Goal: Check status: Check status

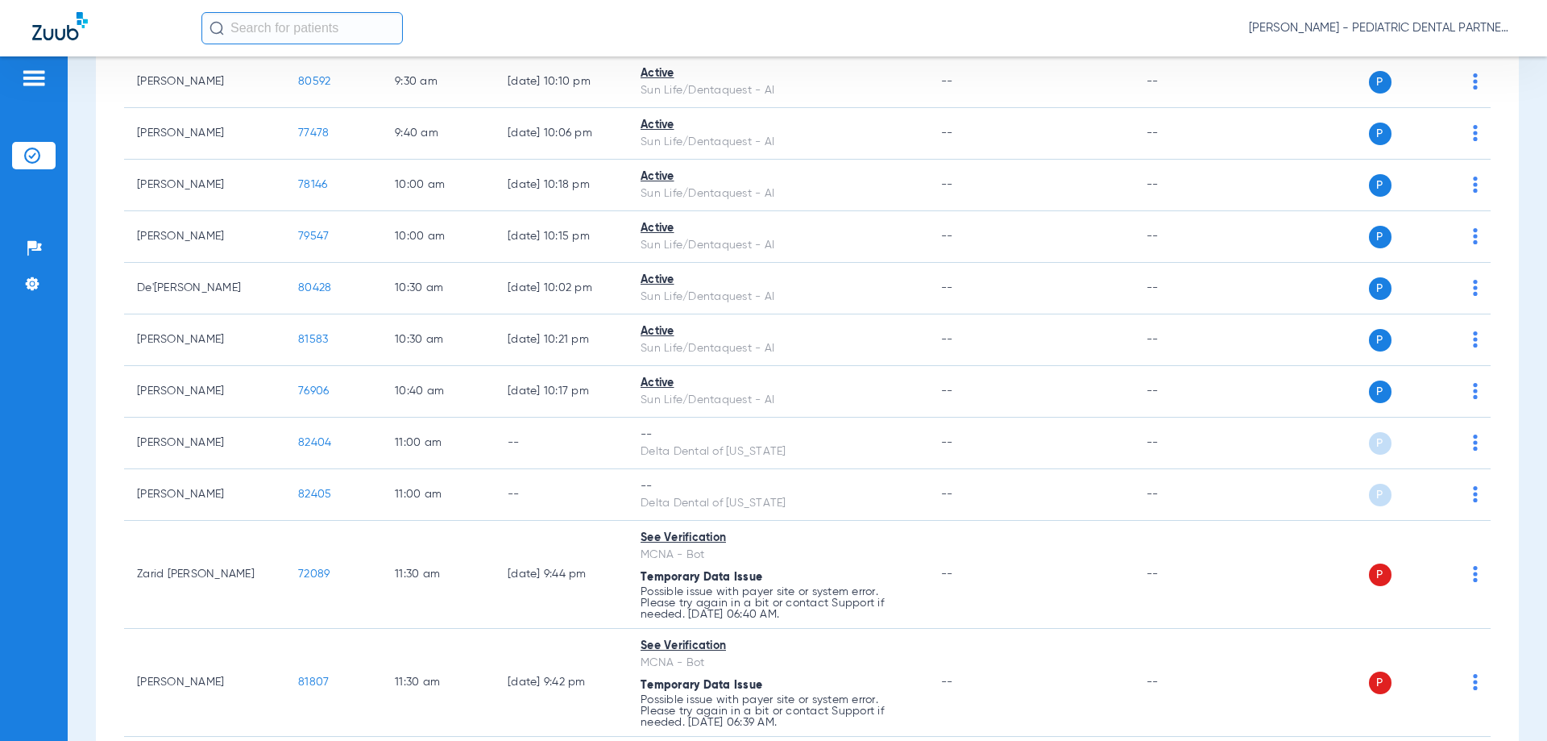
scroll to position [1370, 0]
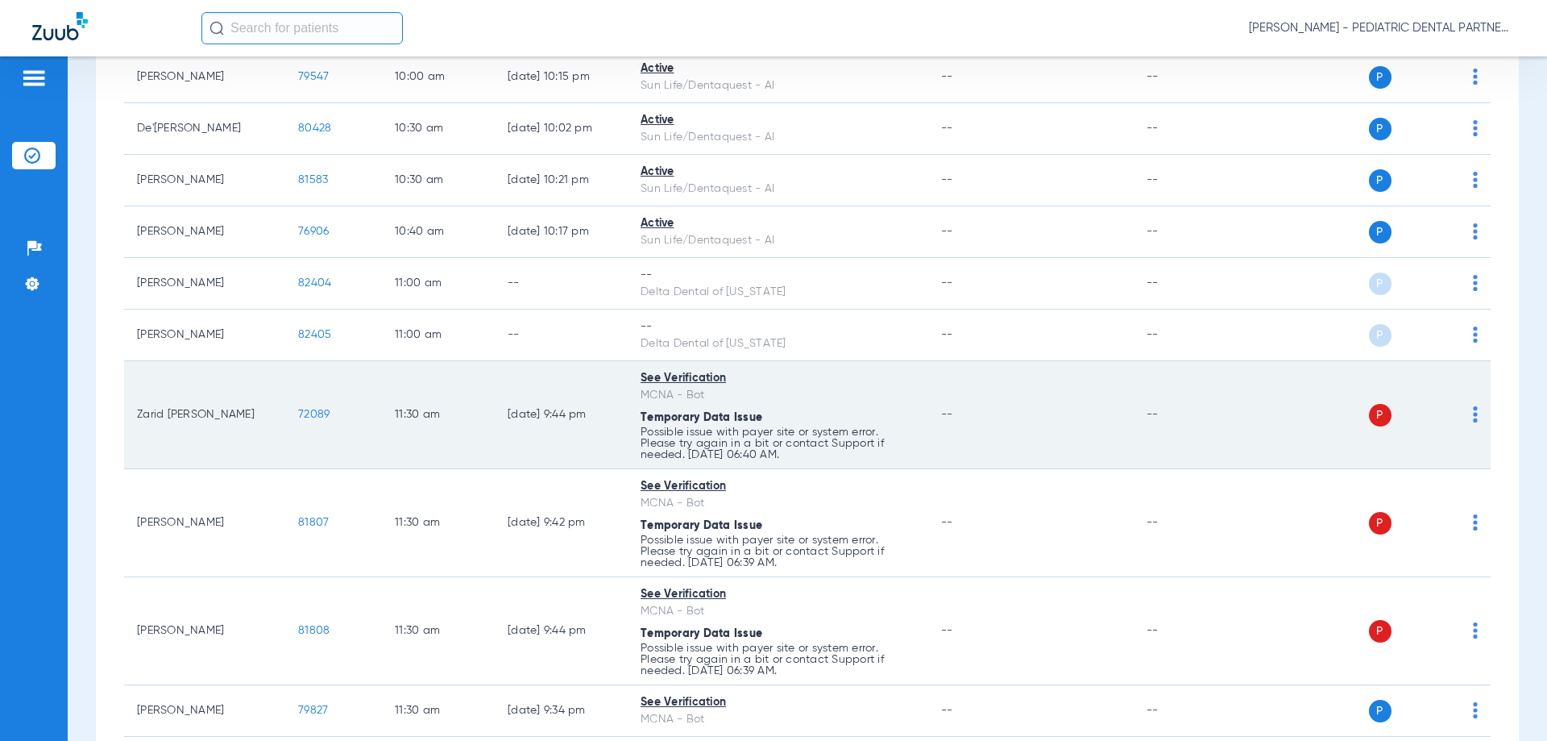
click at [318, 411] on span "72089" at bounding box center [313, 414] width 31 height 11
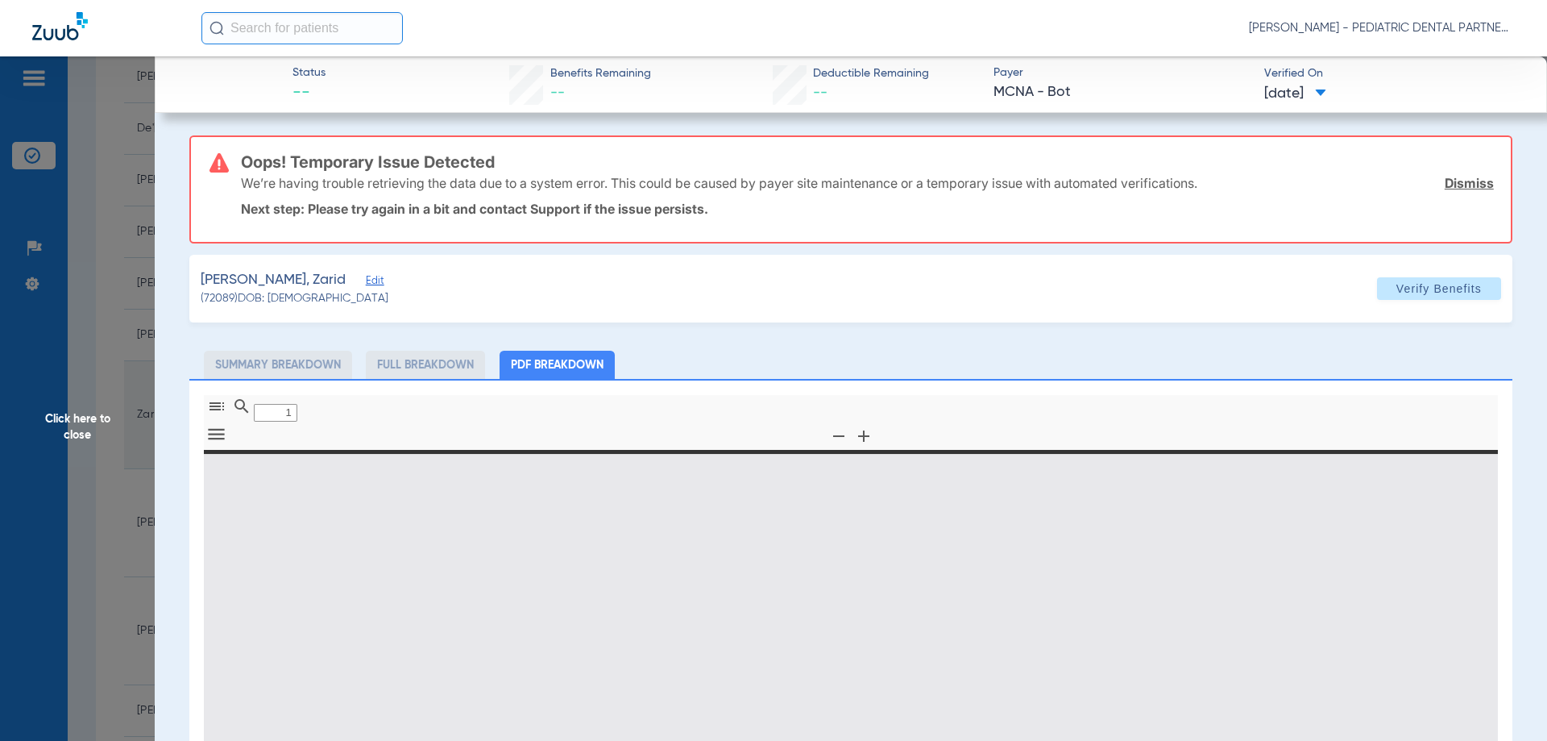
type input "0"
select select "page-width"
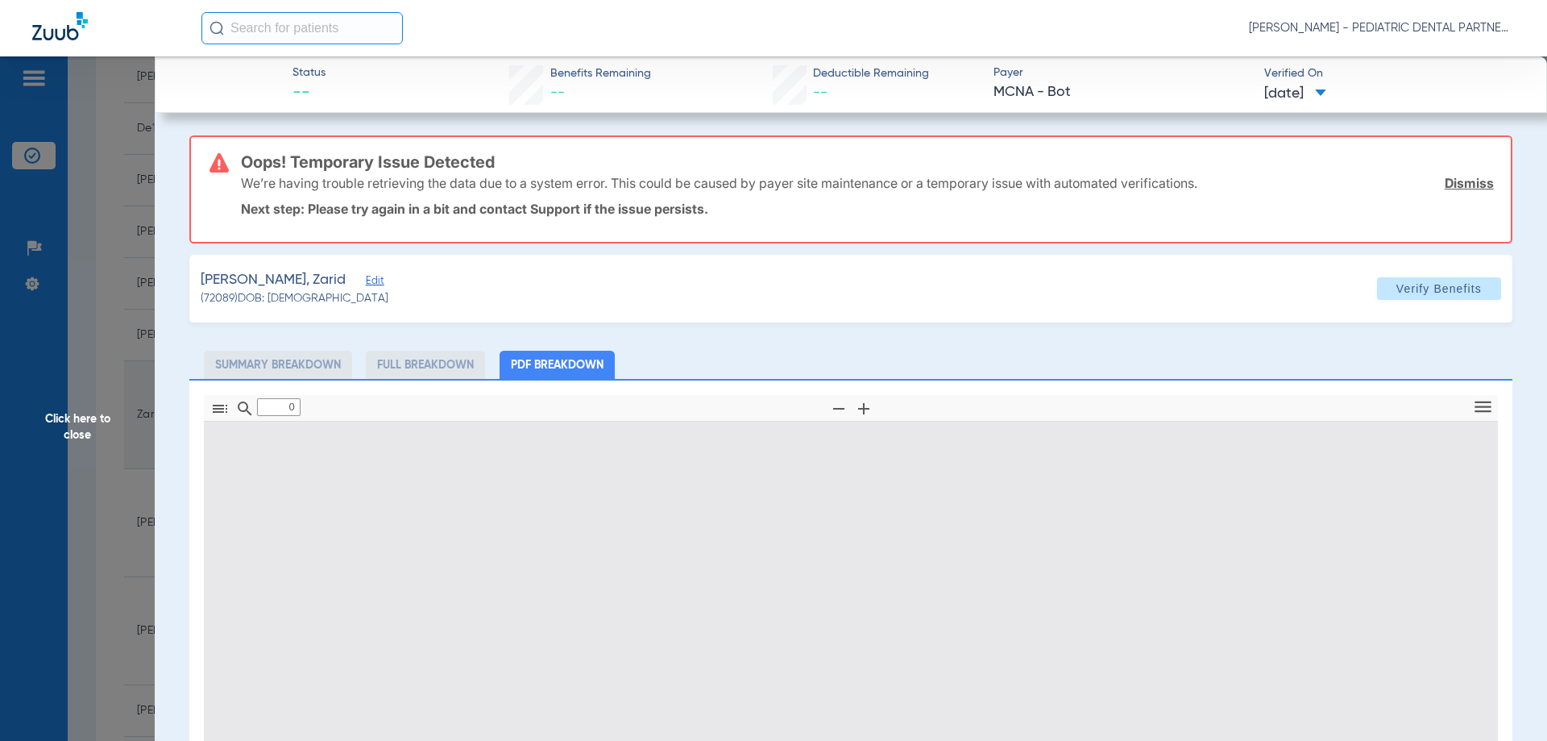
type input "1"
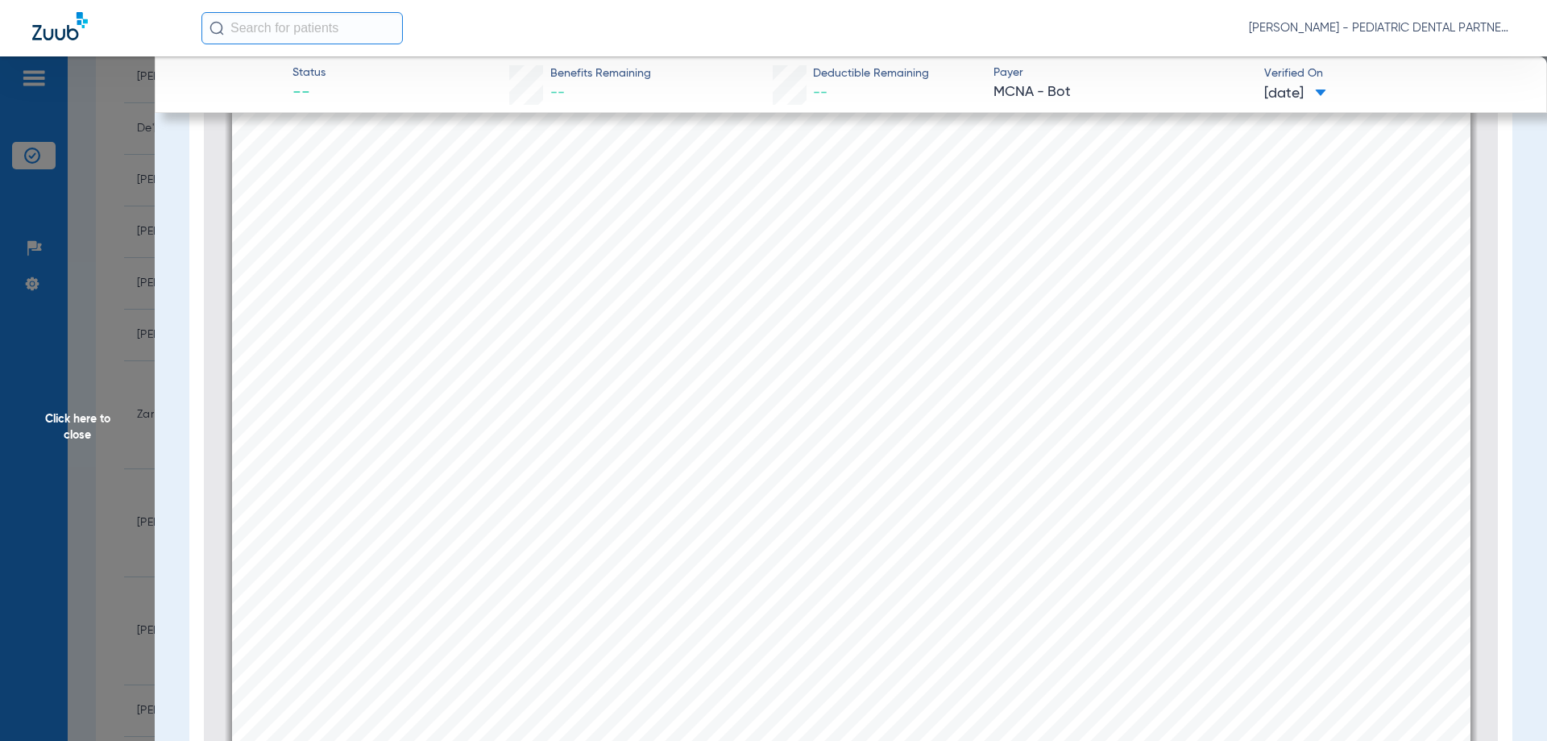
scroll to position [330, 0]
click at [69, 432] on span "Click here to close" at bounding box center [77, 426] width 155 height 741
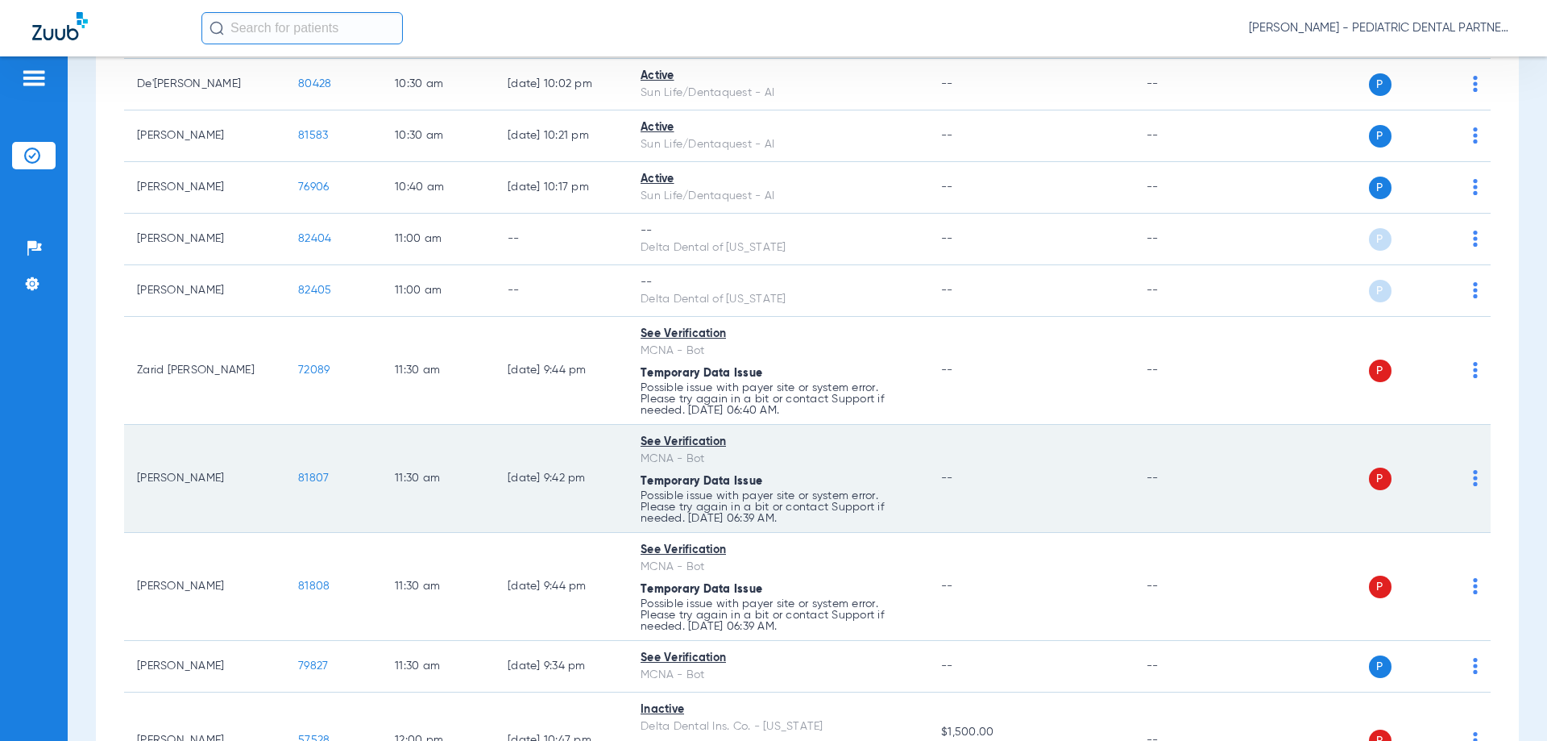
scroll to position [1451, 0]
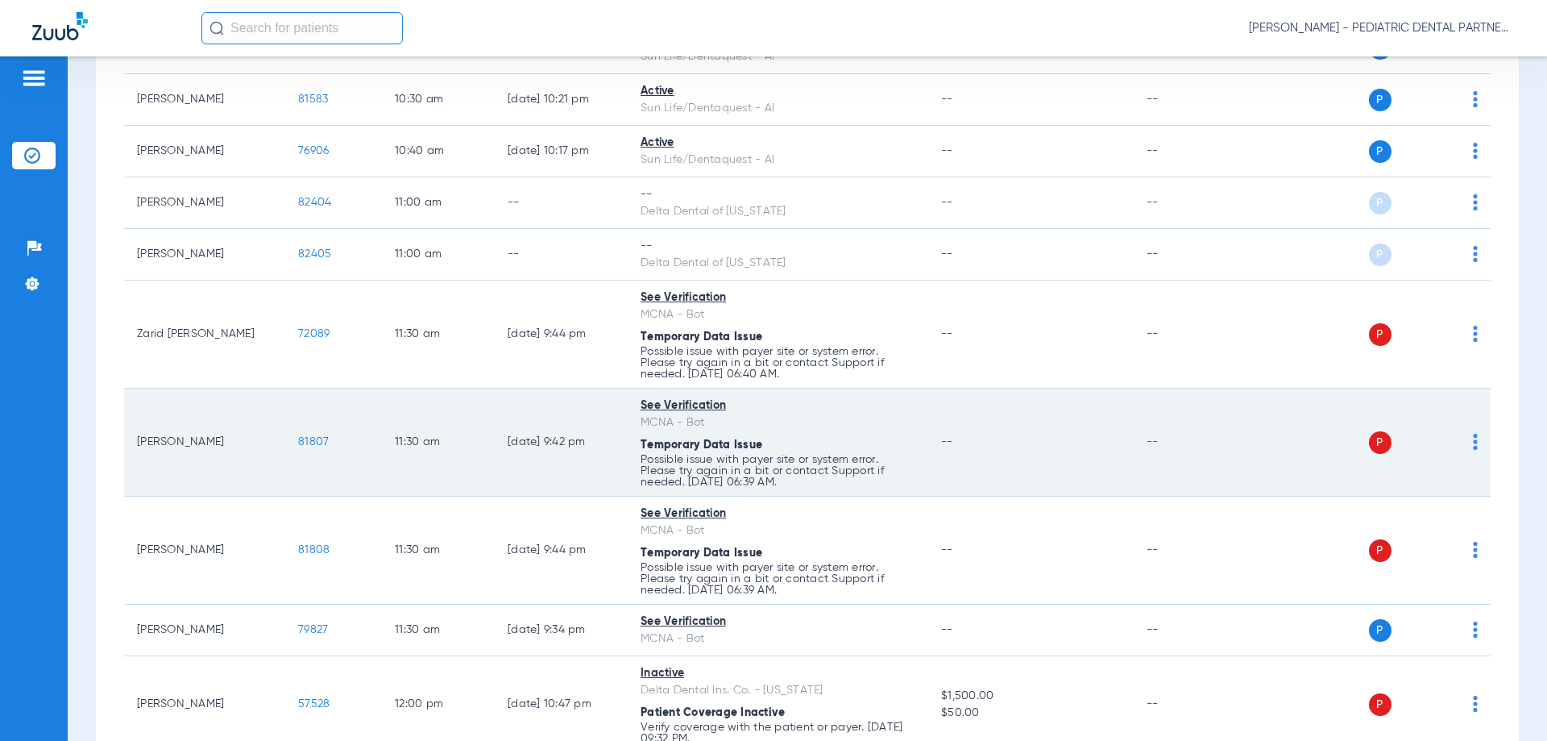
click at [319, 441] on span "81807" at bounding box center [313, 441] width 31 height 11
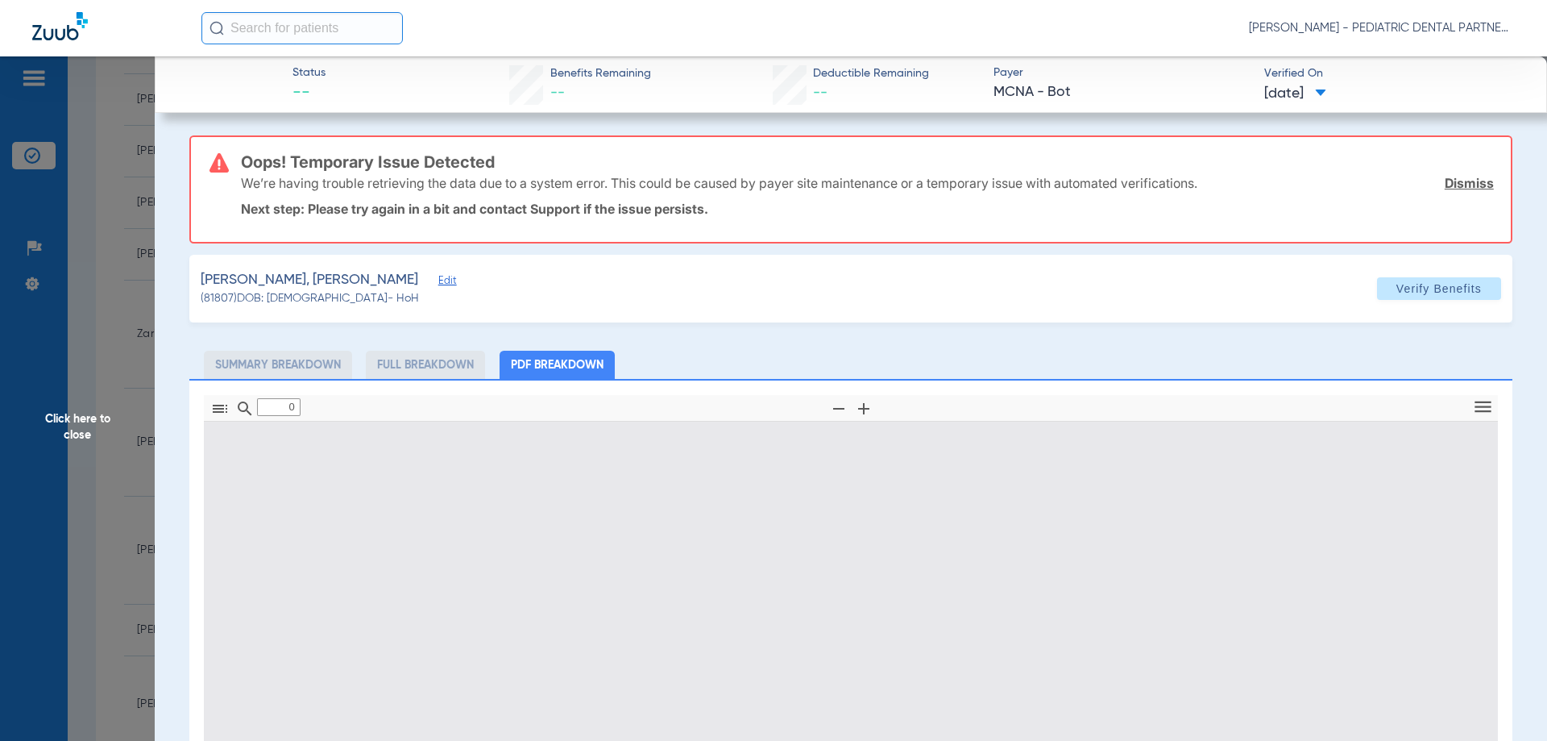
scroll to position [322, 0]
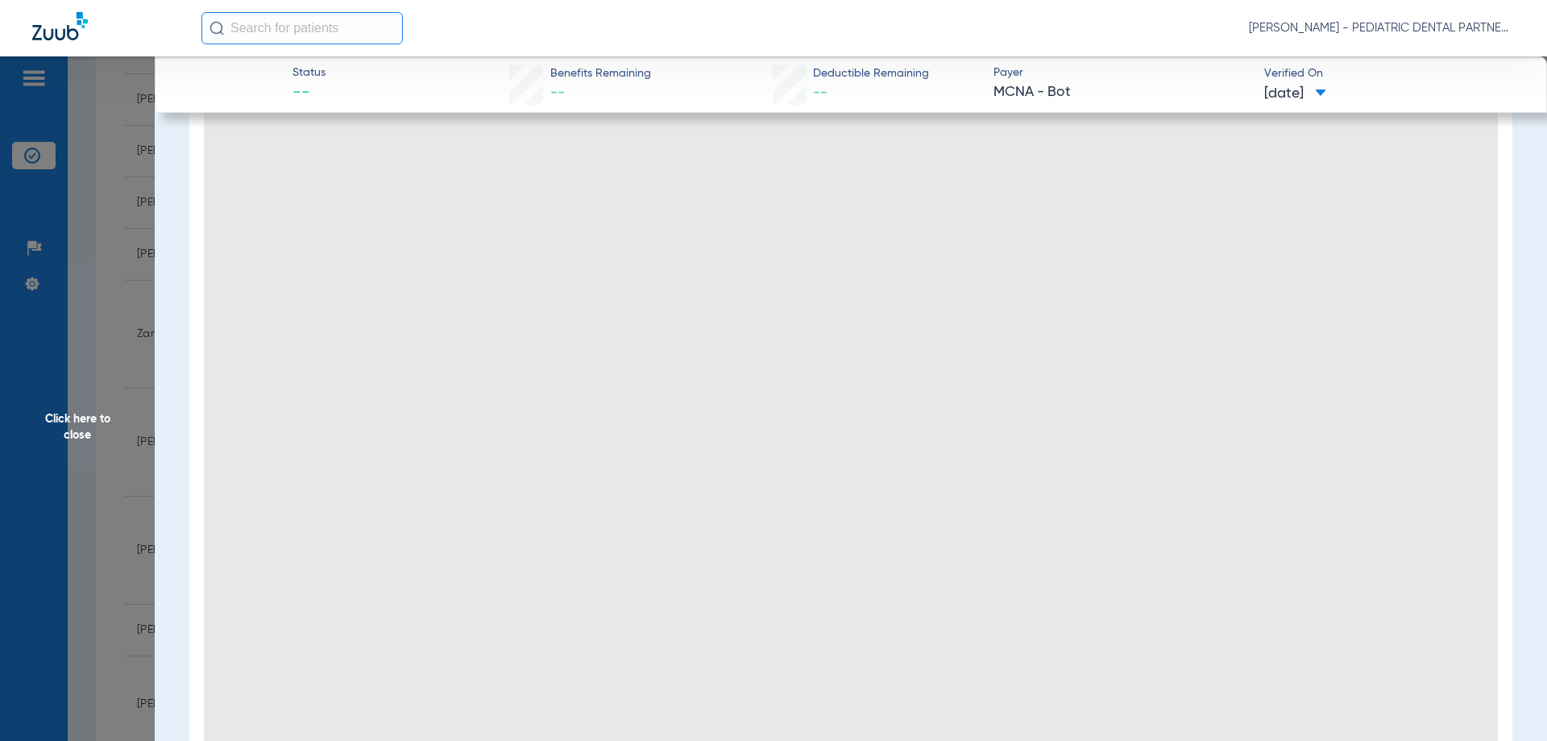
type input "1"
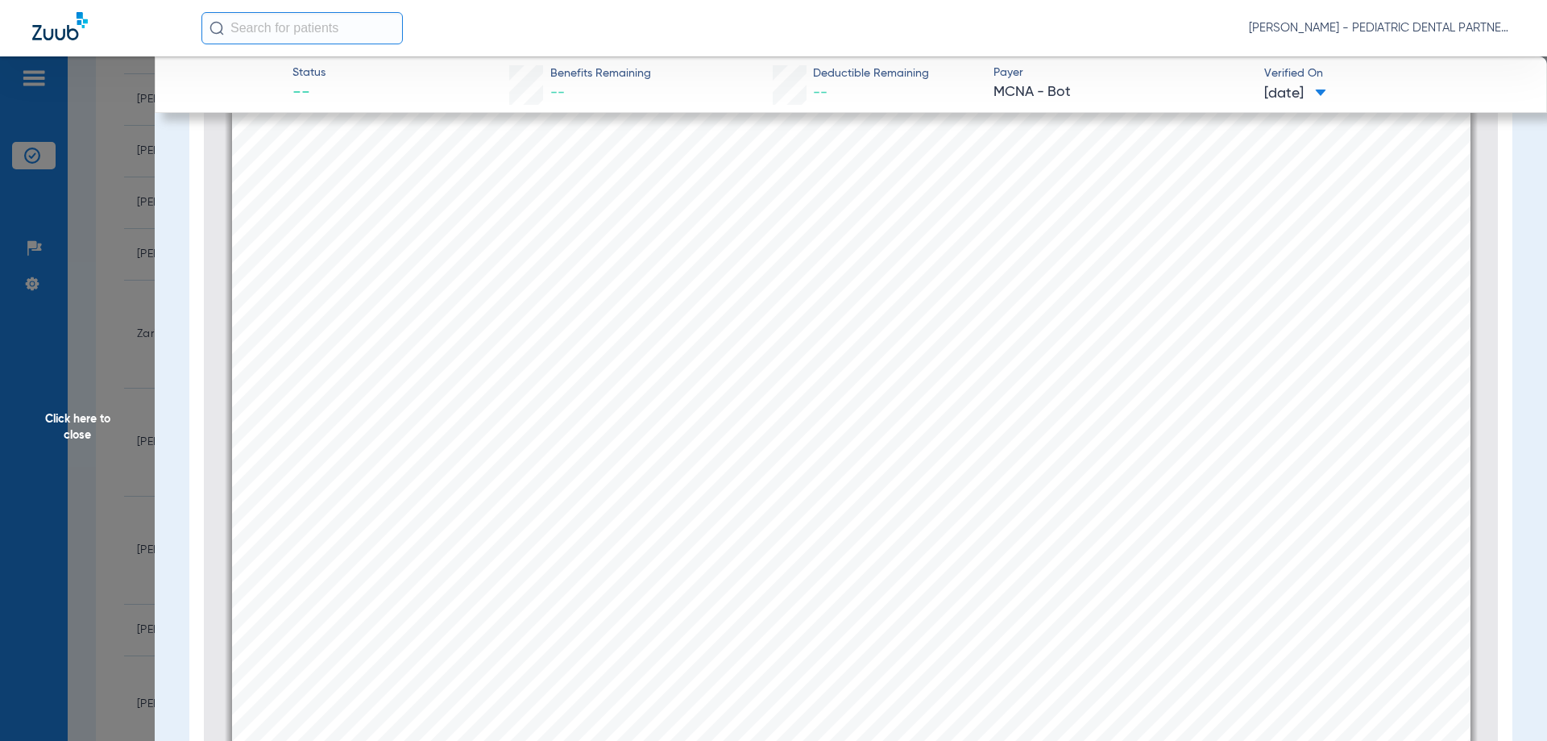
scroll to position [330, 0]
click at [90, 417] on span "Click here to close" at bounding box center [77, 426] width 155 height 741
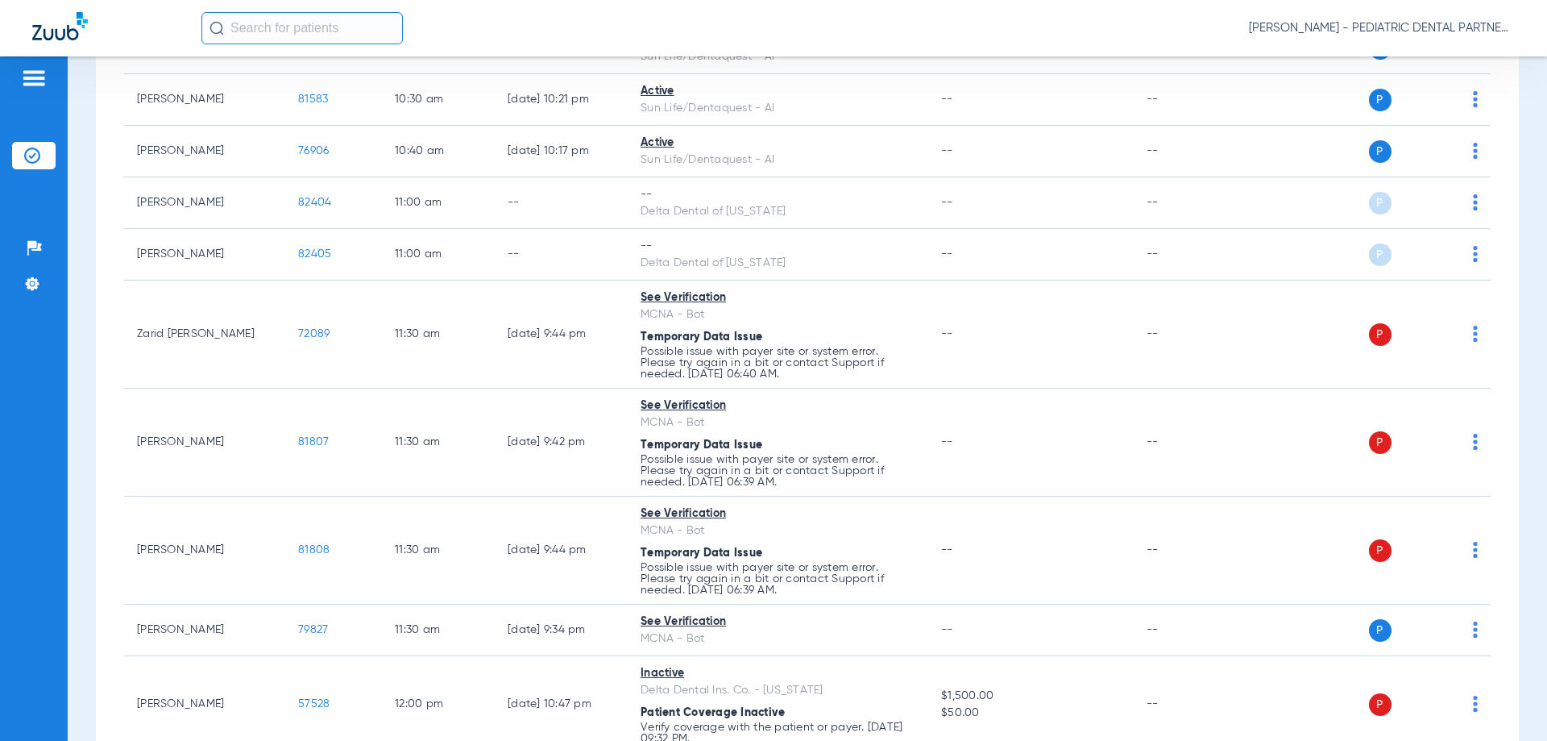
scroll to position [0, 0]
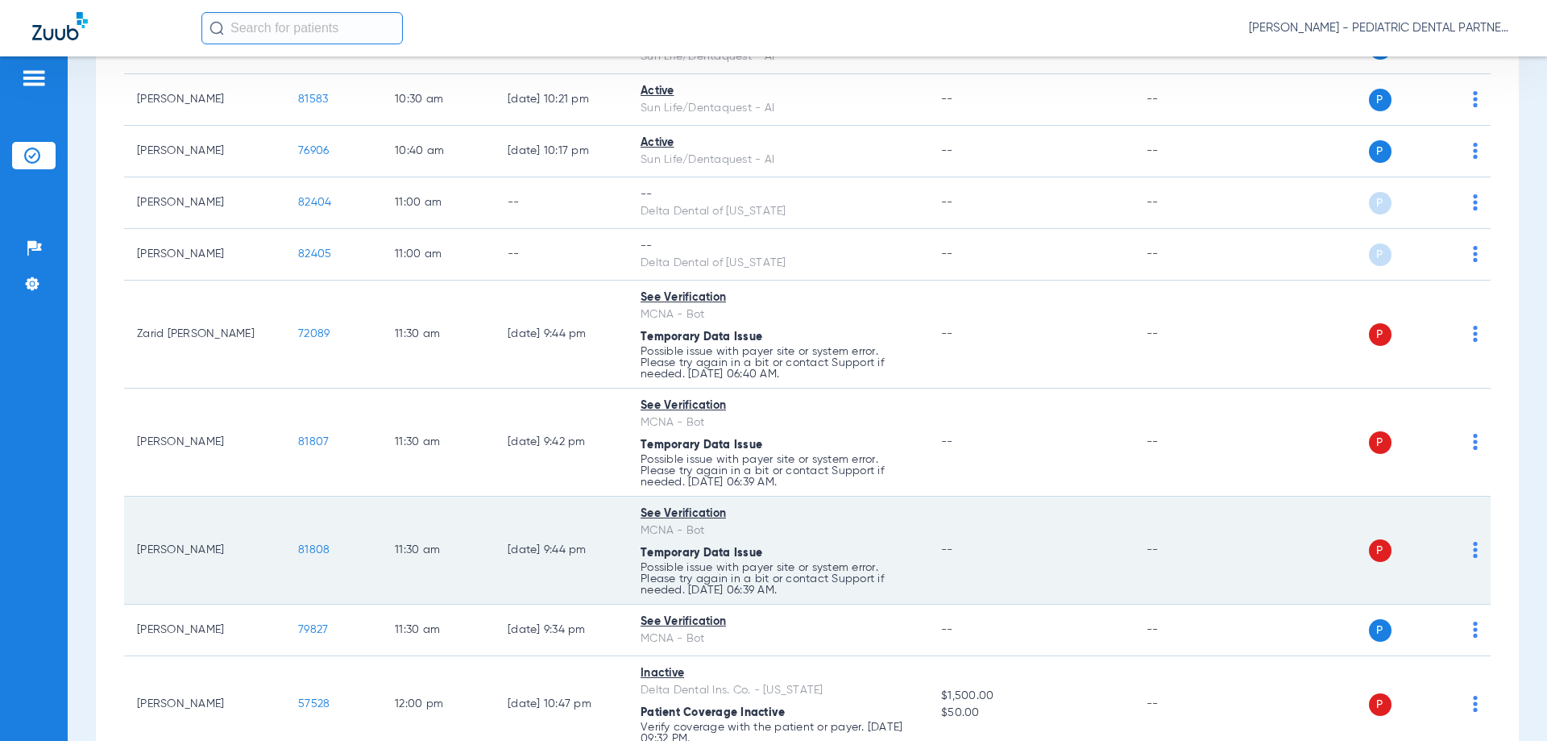
click at [315, 553] on span "81808" at bounding box center [313, 549] width 31 height 11
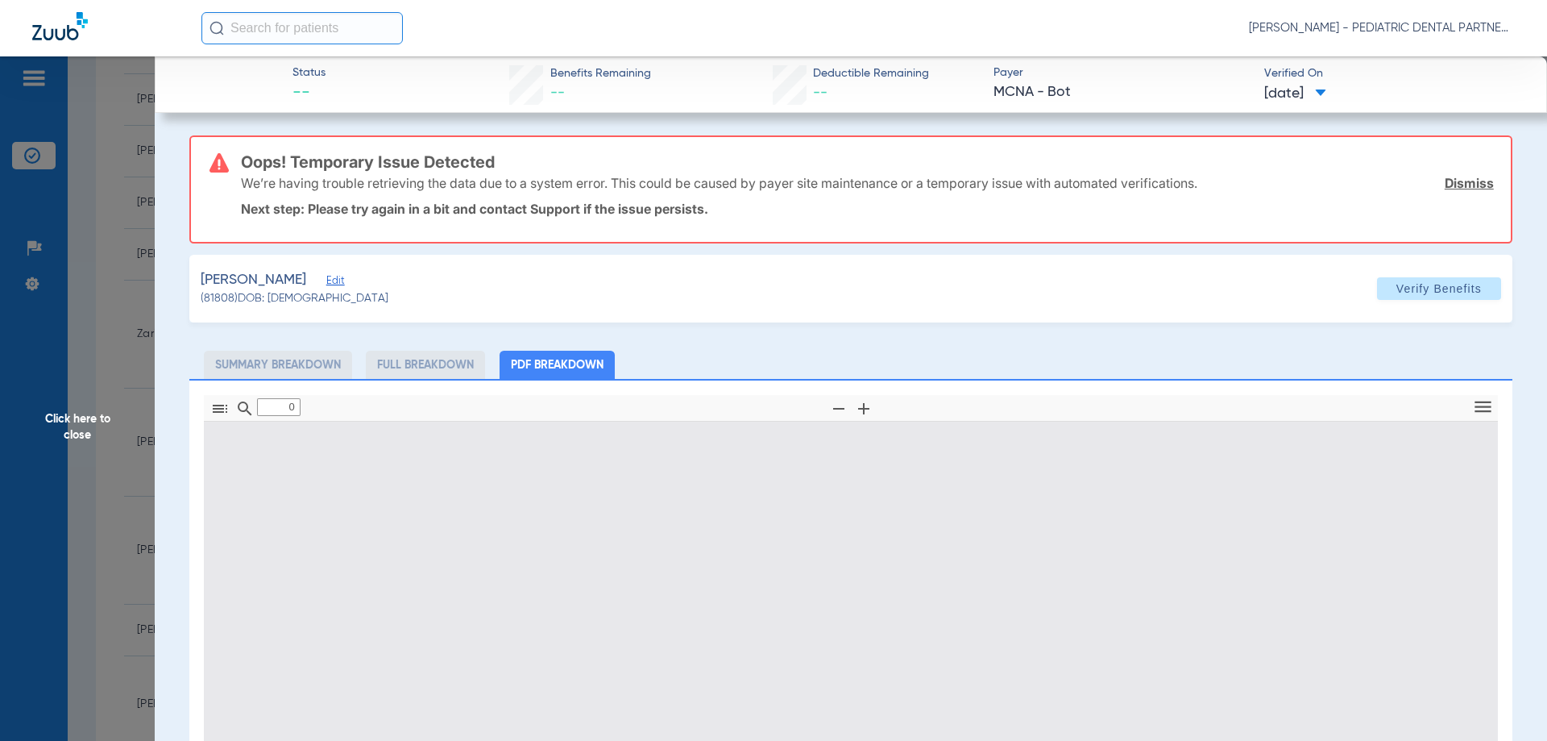
type input "1"
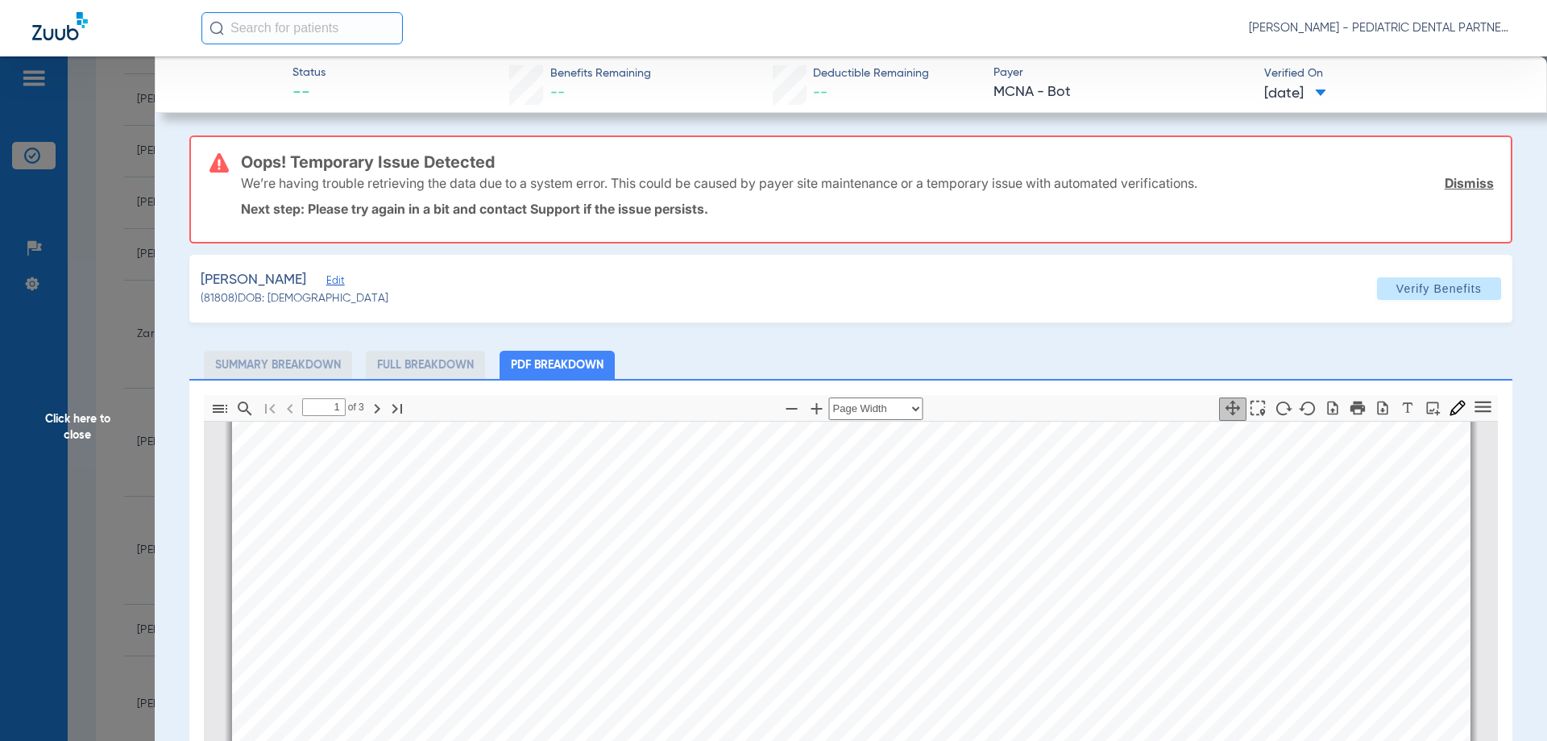
scroll to position [492, 0]
click at [74, 450] on span "Click here to close" at bounding box center [77, 426] width 155 height 741
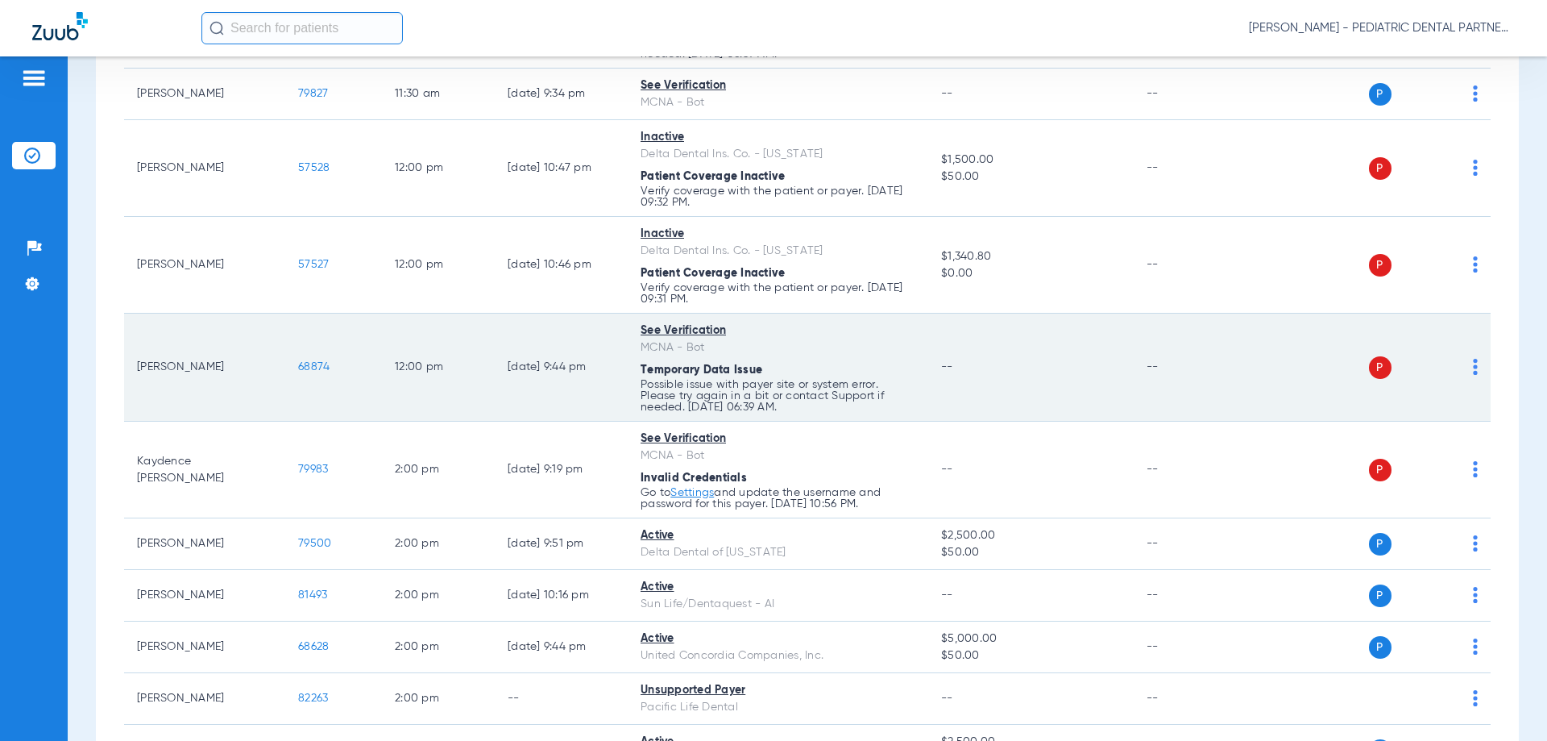
scroll to position [2015, 0]
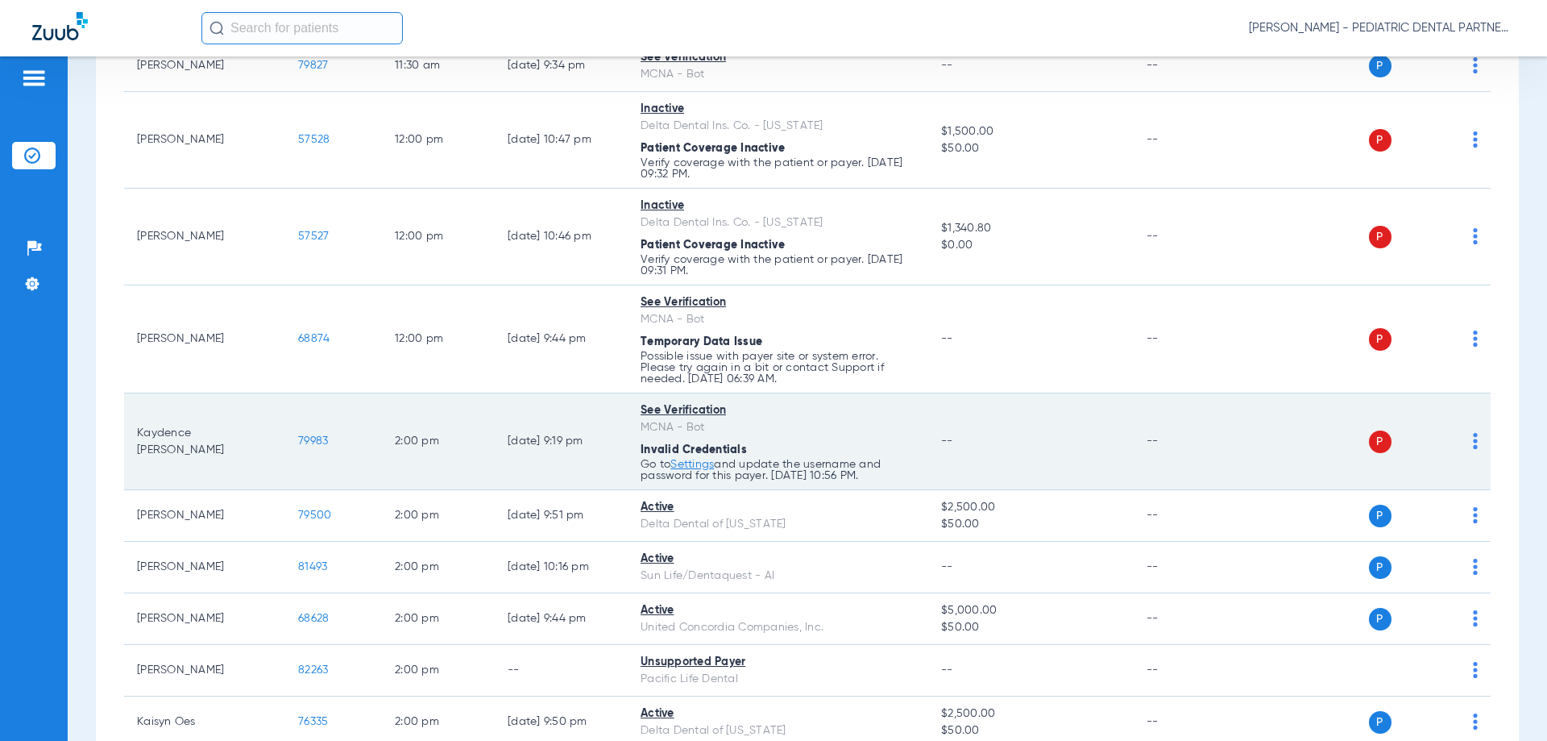
click at [306, 441] on span "79983" at bounding box center [313, 440] width 30 height 11
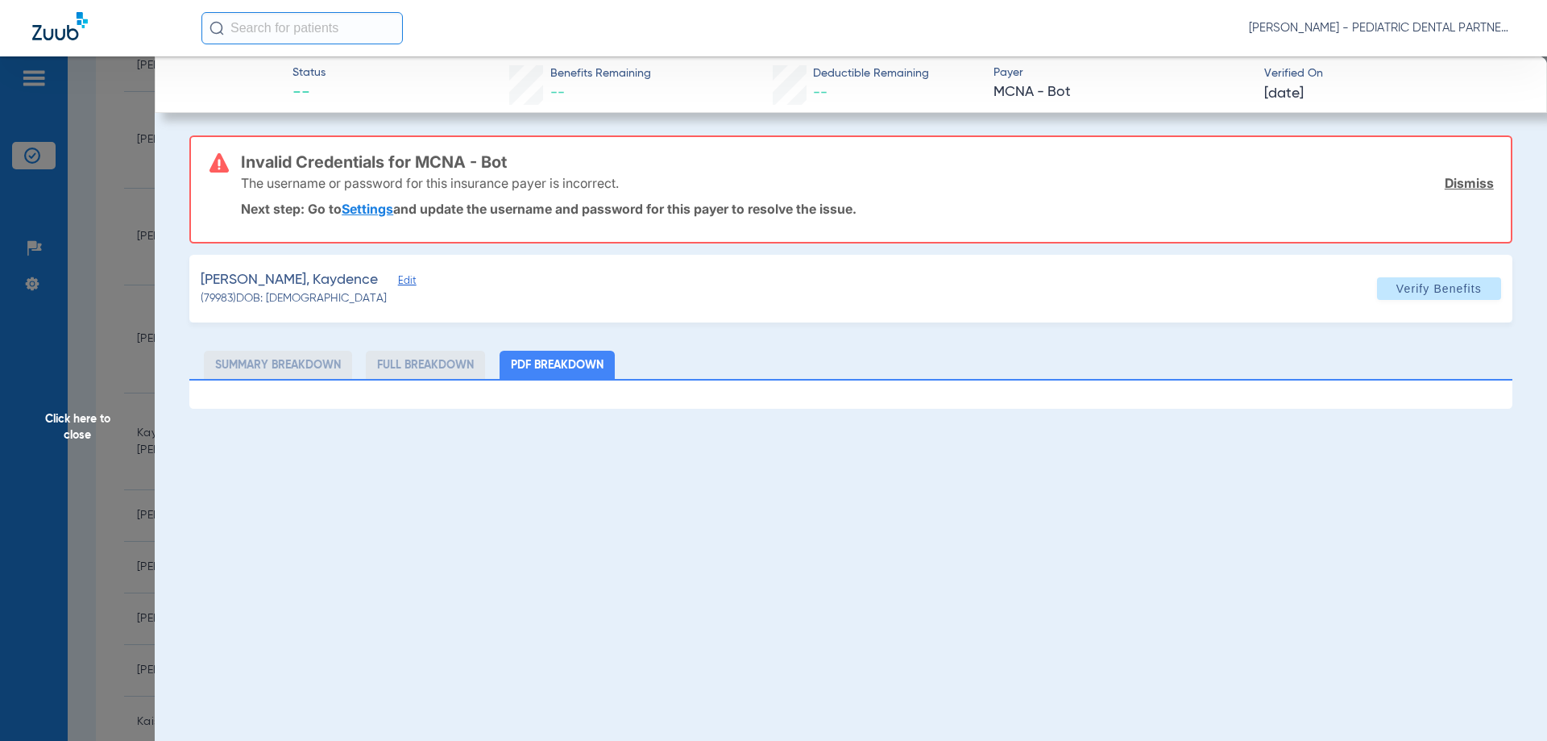
click at [82, 437] on span "Click here to close" at bounding box center [77, 426] width 155 height 741
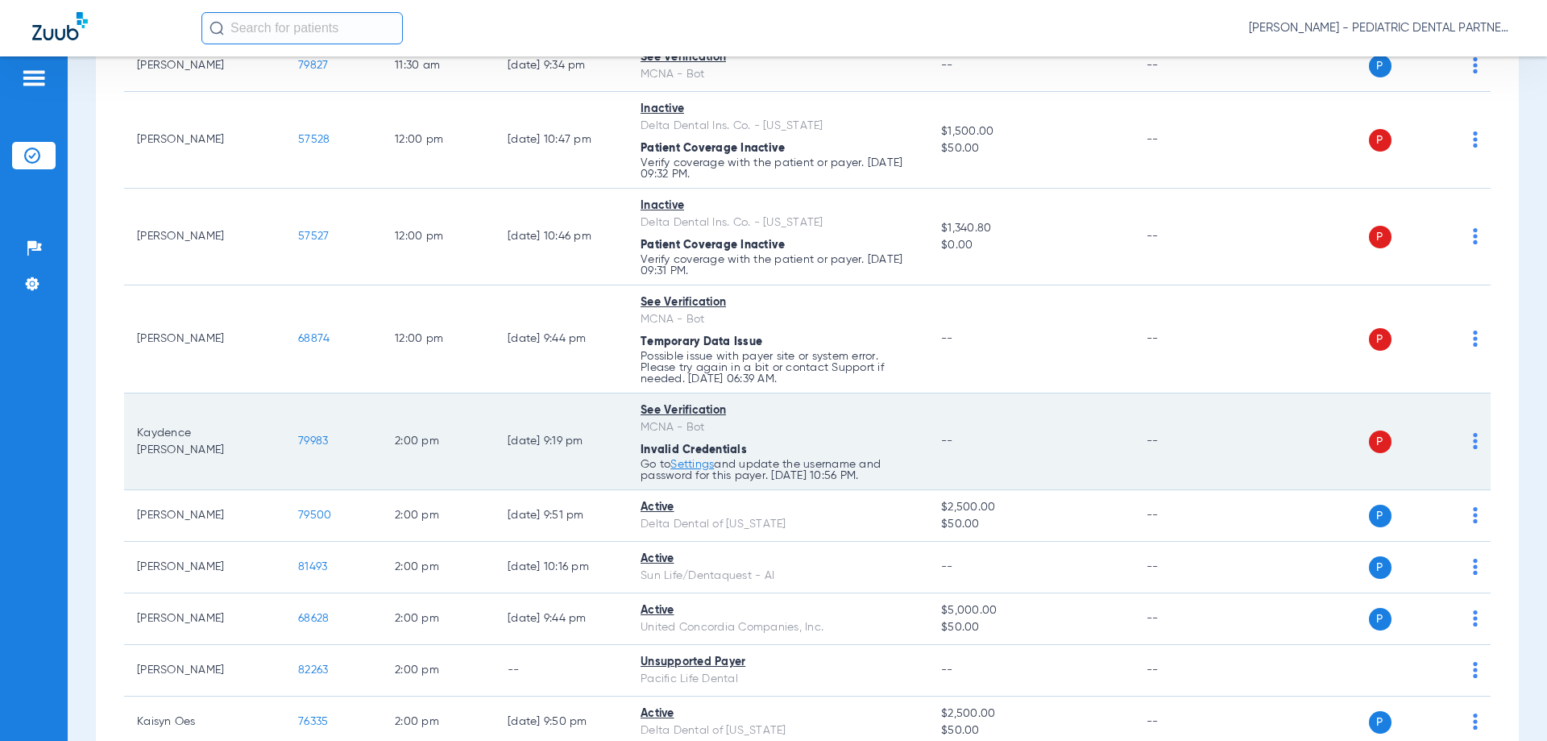
click at [323, 443] on span "79983" at bounding box center [313, 440] width 30 height 11
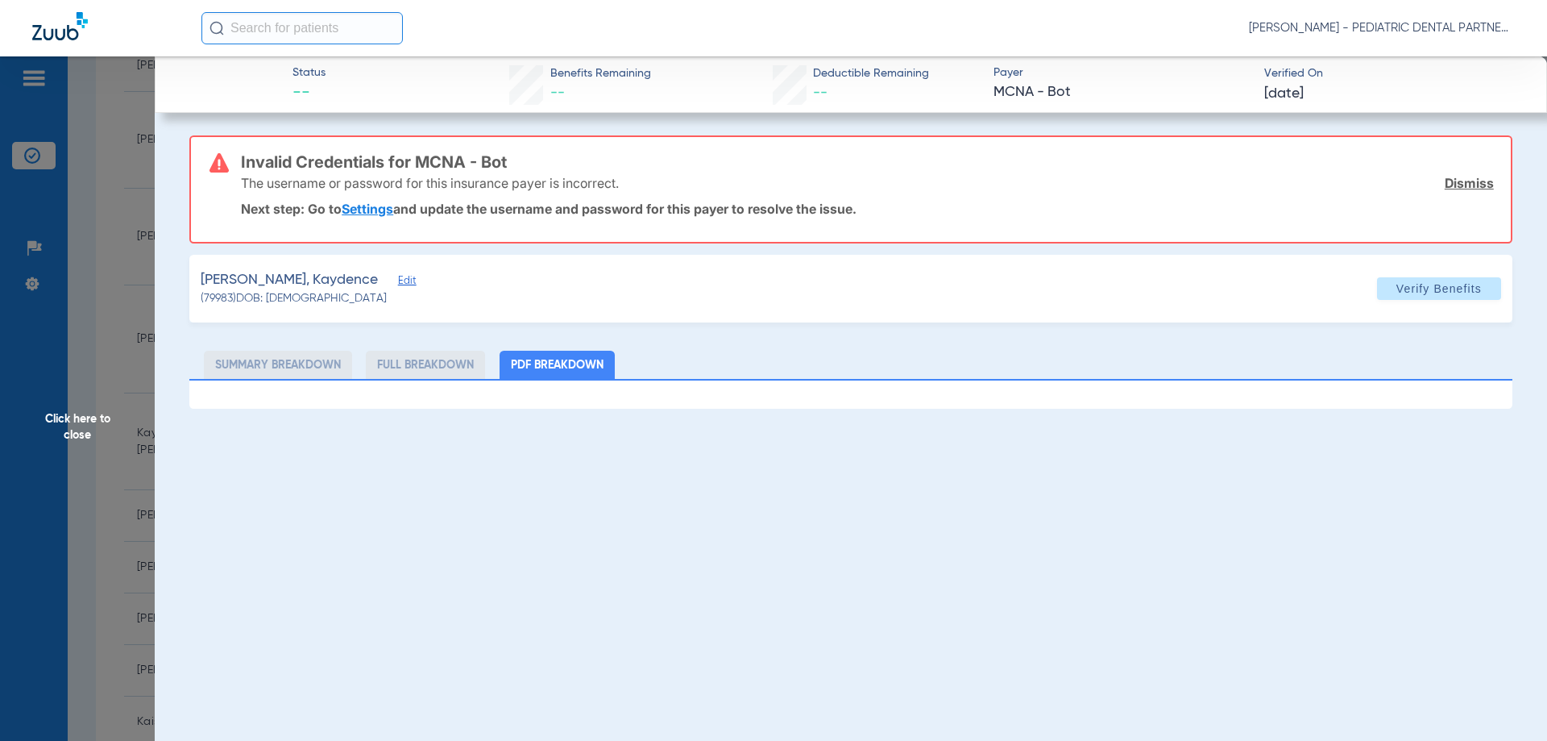
click at [102, 422] on span "Click here to close" at bounding box center [77, 426] width 155 height 741
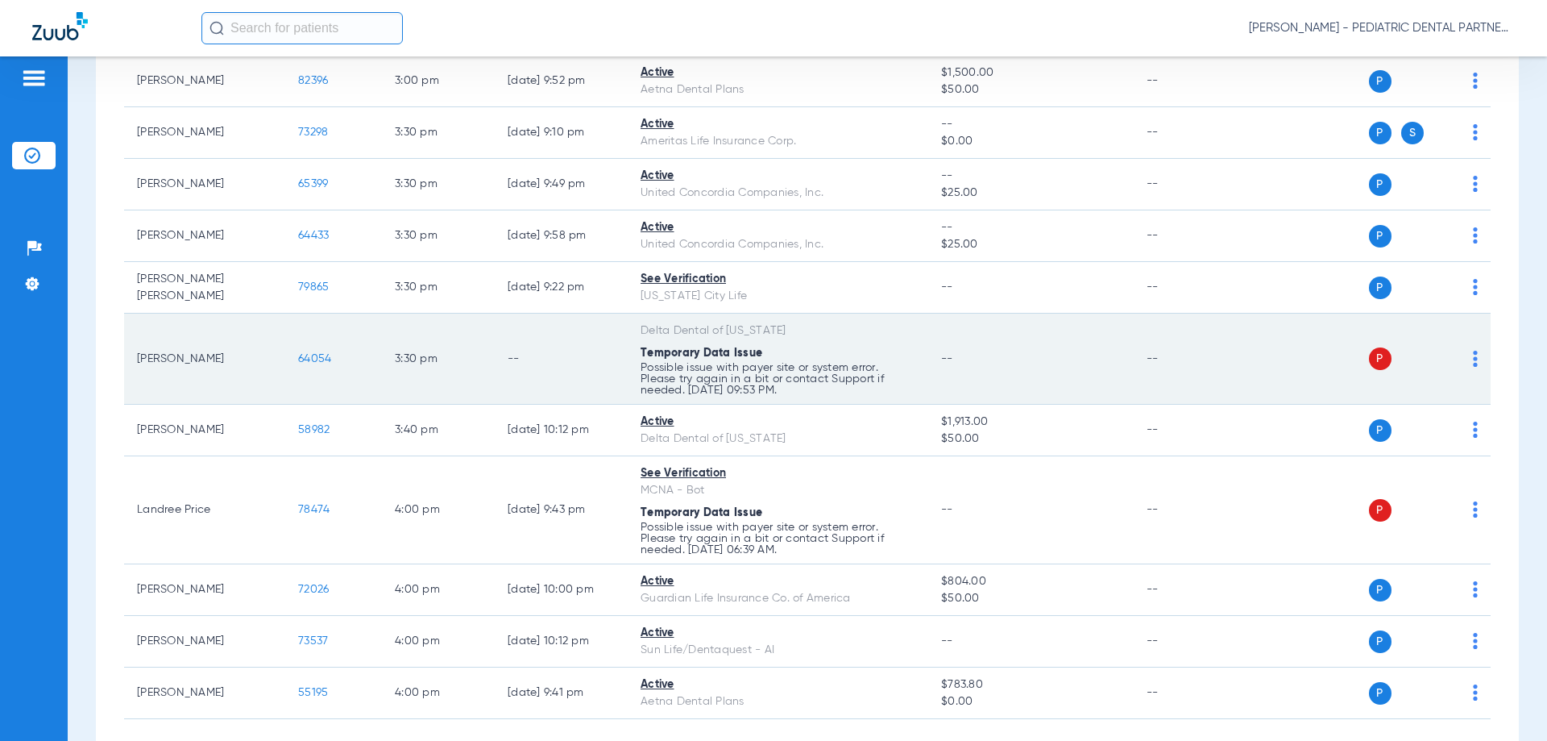
scroll to position [3138, 0]
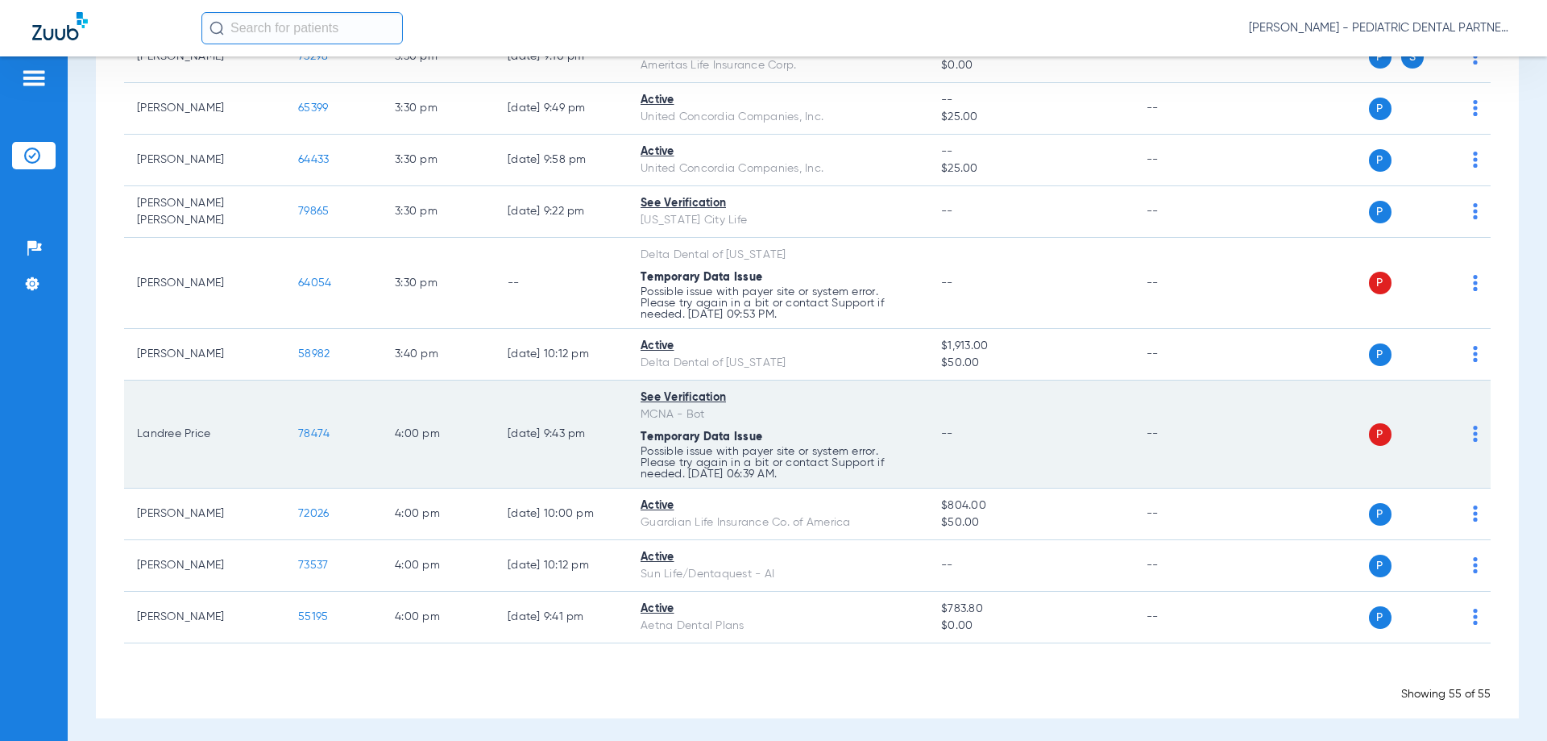
click at [306, 428] on span "78474" at bounding box center [313, 433] width 31 height 11
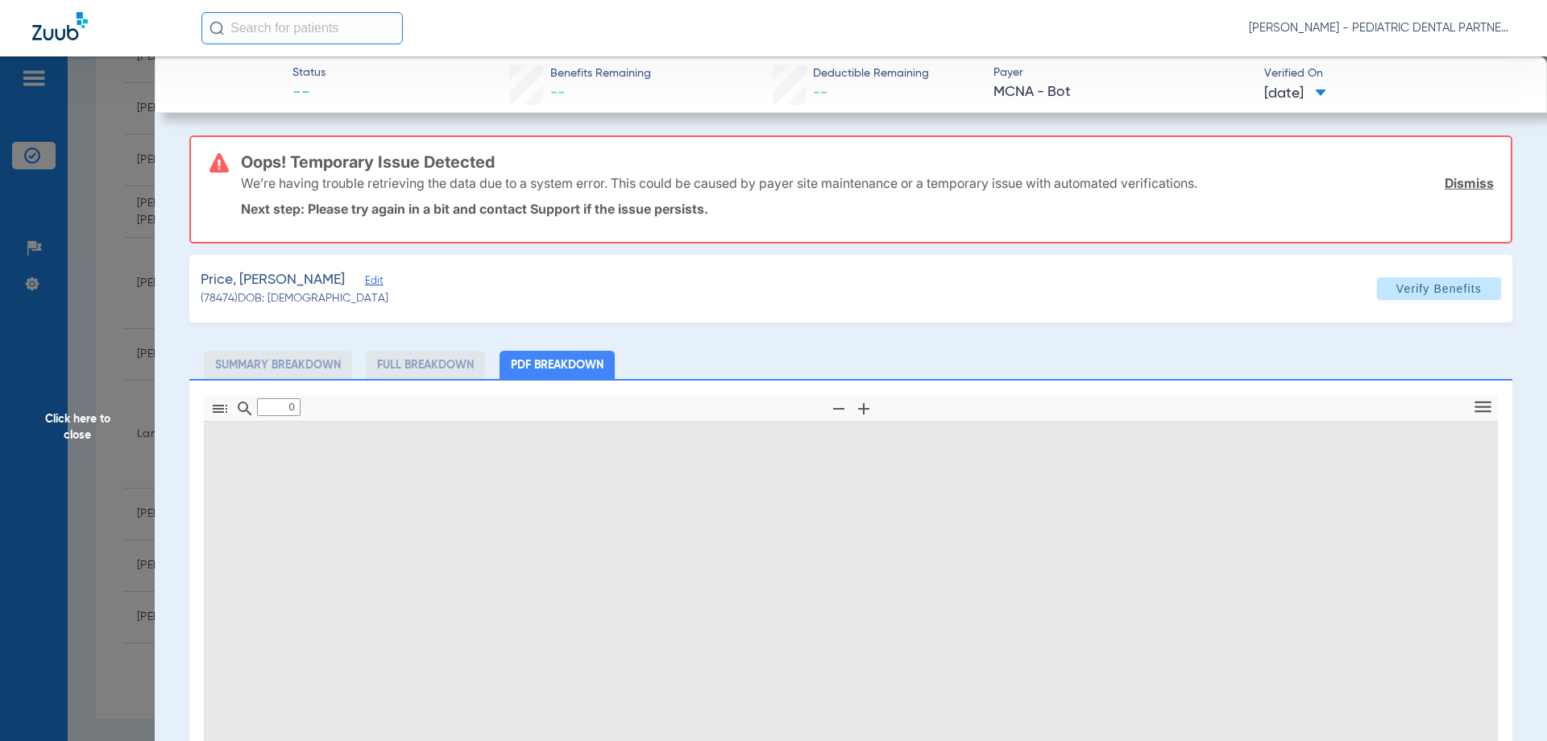
type input "1"
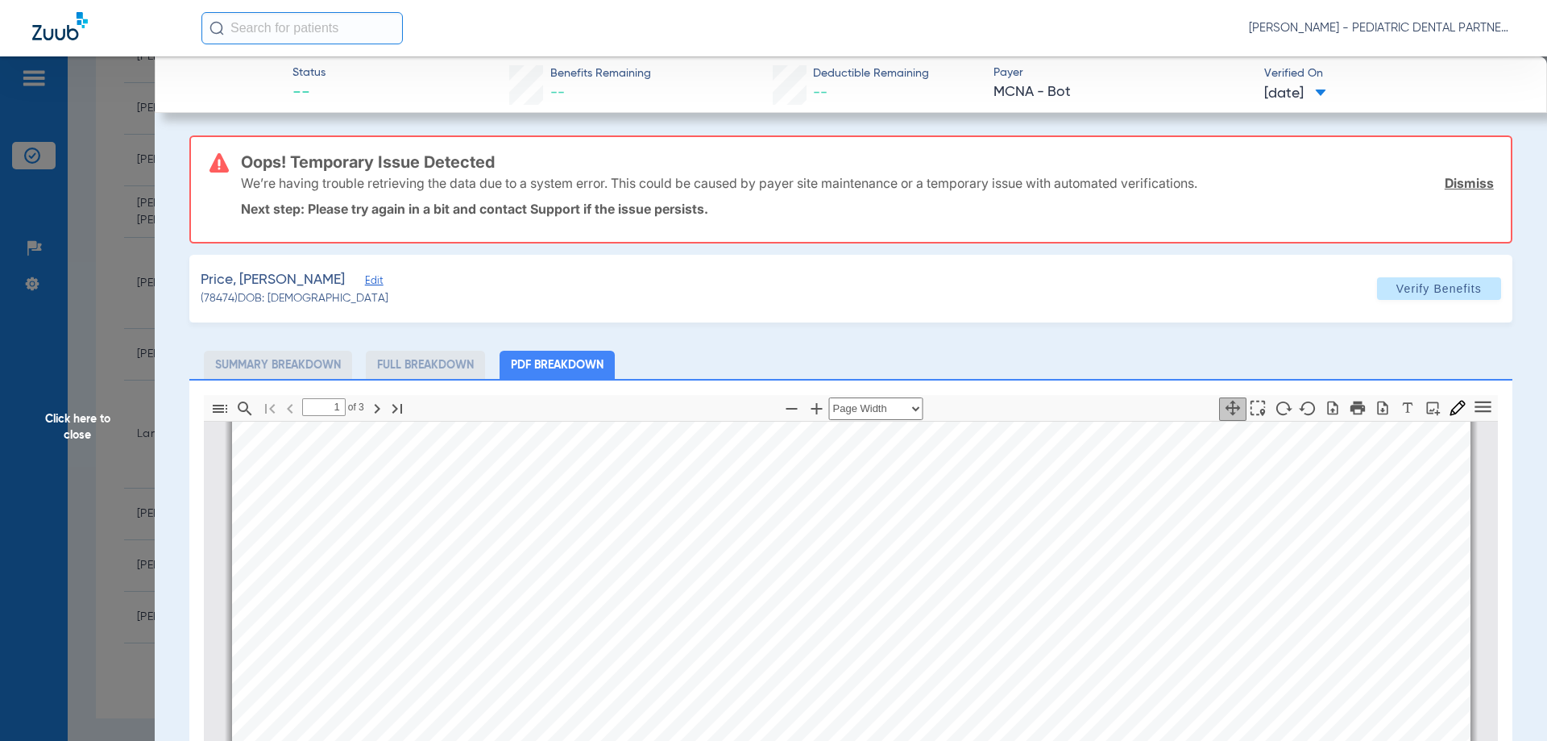
scroll to position [492, 0]
click at [60, 396] on span "Click here to close" at bounding box center [77, 426] width 155 height 741
